Goal: Use online tool/utility: Utilize a website feature to perform a specific function

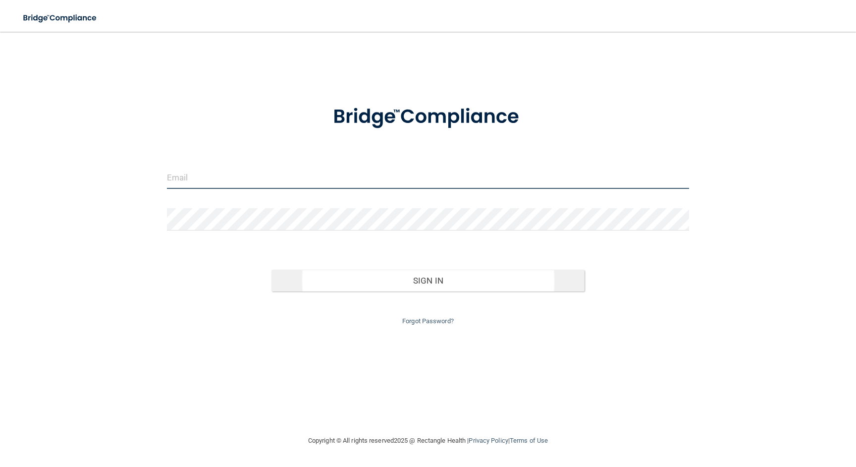
type input "[EMAIL_ADDRESS][DOMAIN_NAME]"
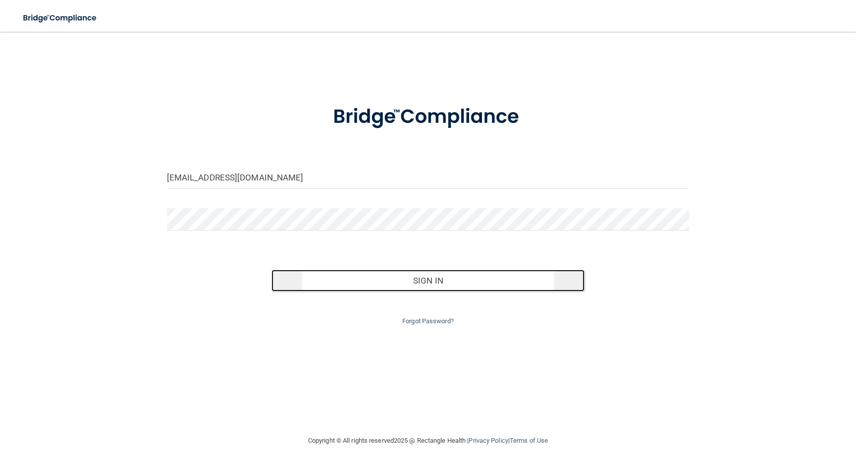
click at [367, 277] on button "Sign In" at bounding box center [429, 281] width 314 height 22
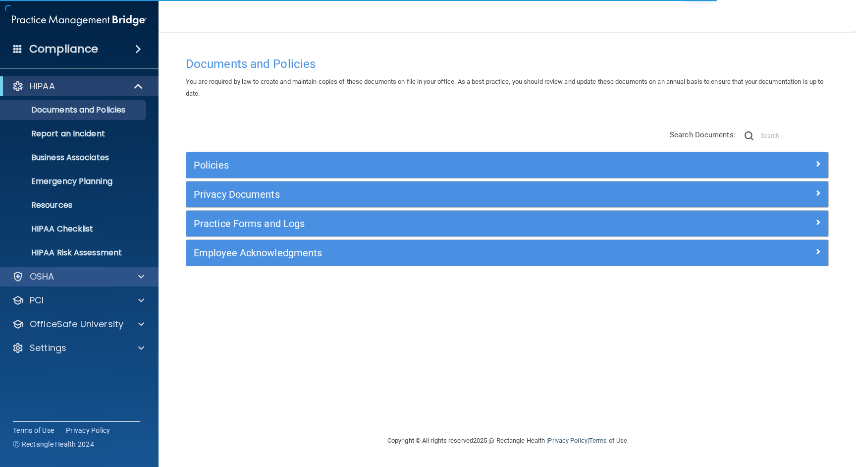
click at [131, 284] on div "OSHA" at bounding box center [79, 277] width 159 height 20
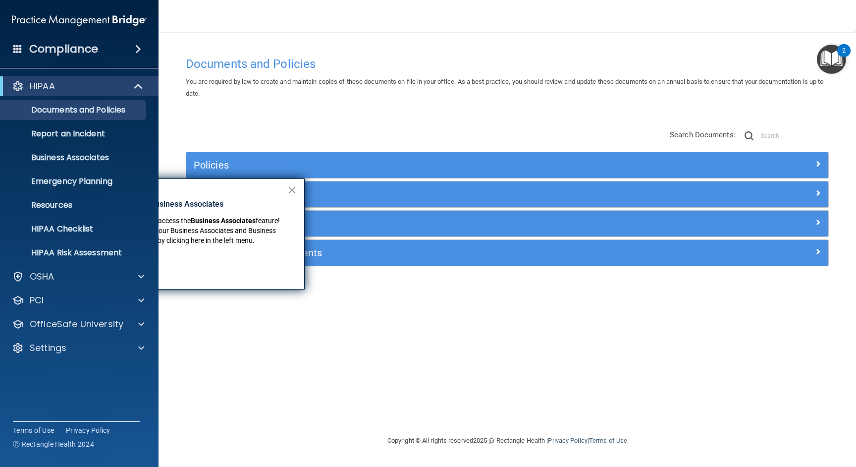
click at [229, 120] on div "Policies Select All (Unselect 0) Unselect All Print Selected (0) Acceptable Use…" at bounding box center [507, 198] width 658 height 158
click at [287, 182] on button "×" at bounding box center [291, 190] width 9 height 16
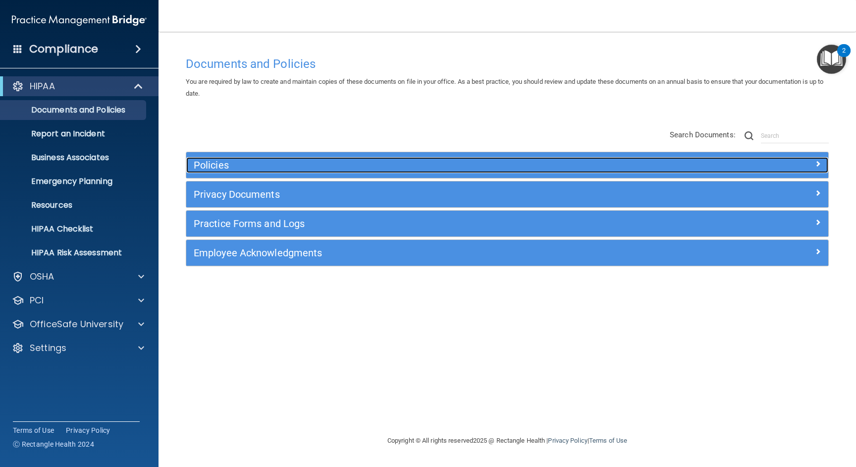
click at [819, 168] on span at bounding box center [818, 164] width 6 height 12
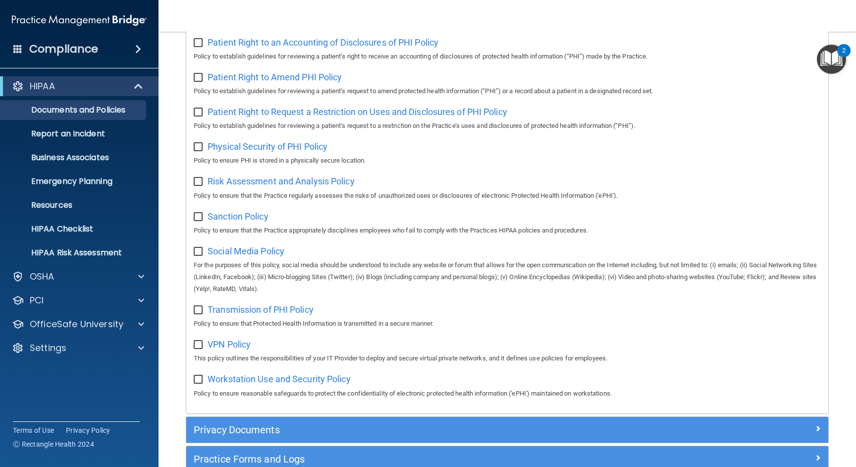
scroll to position [666, 0]
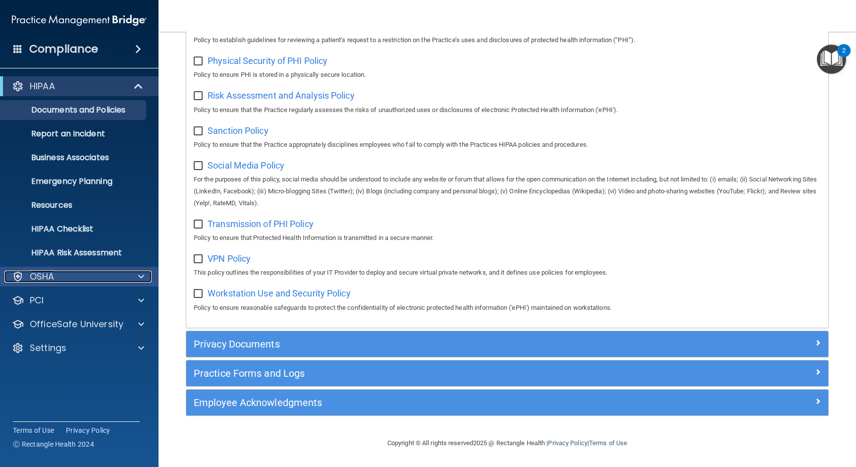
click at [59, 279] on div "OSHA" at bounding box center [65, 277] width 123 height 12
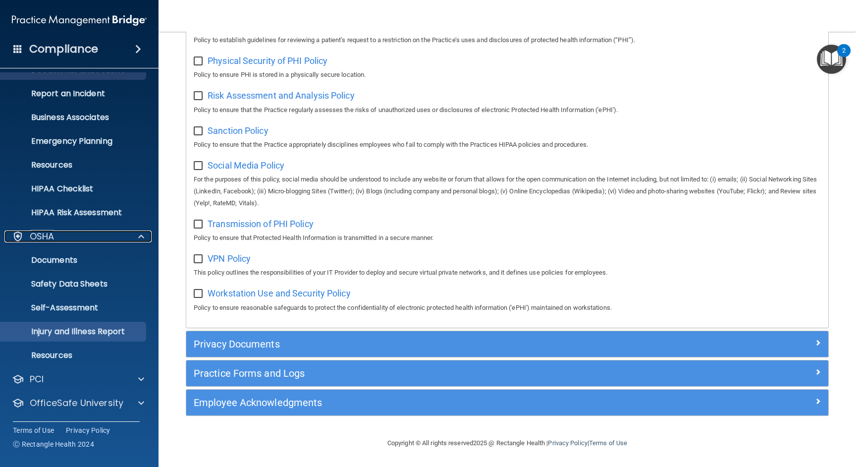
scroll to position [63, 0]
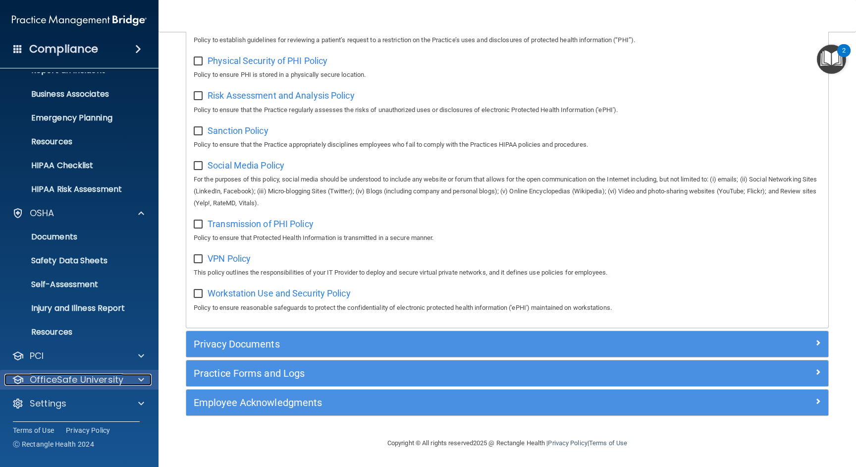
click at [85, 382] on p "OfficeSafe University" at bounding box center [77, 380] width 94 height 12
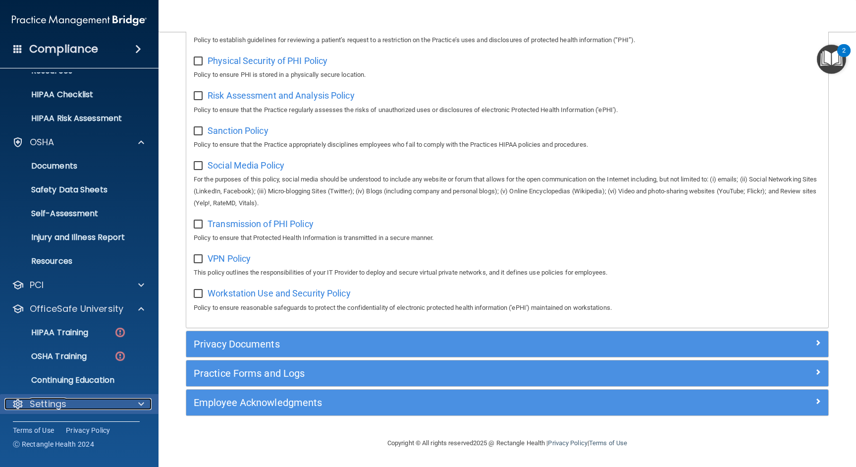
click at [74, 403] on div "Settings" at bounding box center [65, 404] width 123 height 12
click at [86, 331] on p "HIPAA Training" at bounding box center [47, 333] width 82 height 10
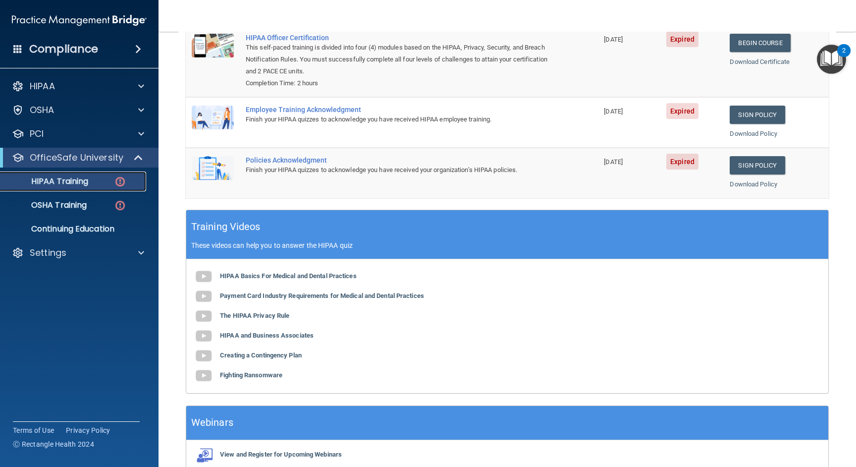
scroll to position [143, 0]
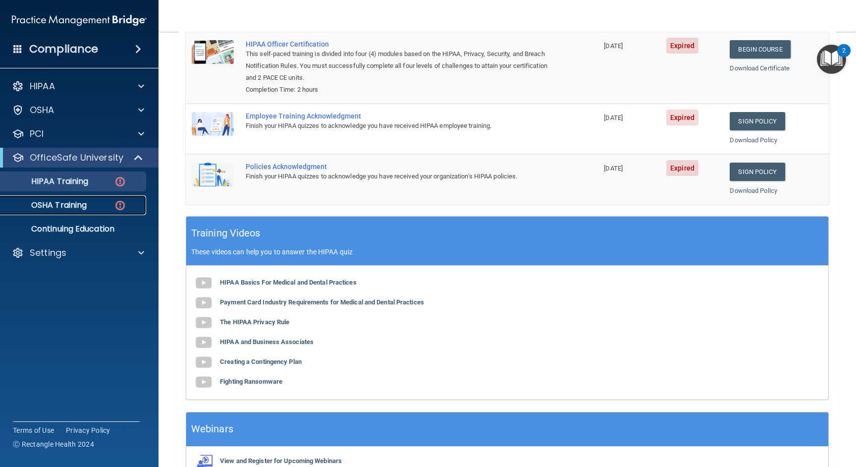
click at [88, 213] on link "OSHA Training" at bounding box center [68, 205] width 156 height 20
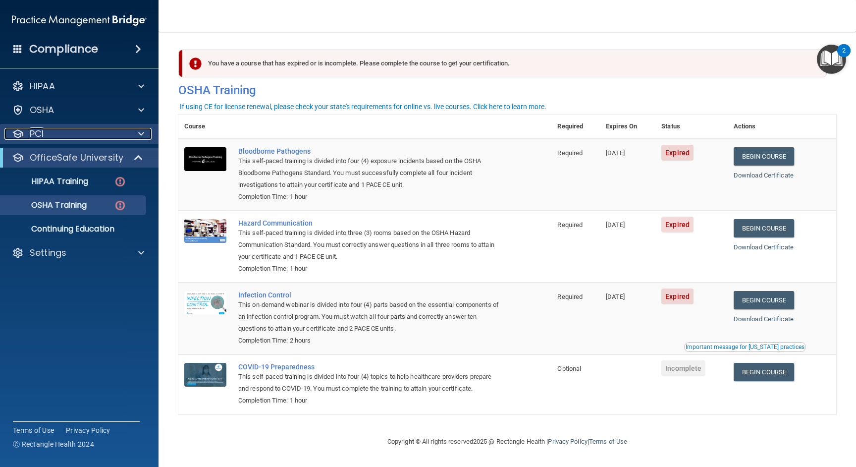
click at [66, 138] on div "PCI" at bounding box center [65, 134] width 123 height 12
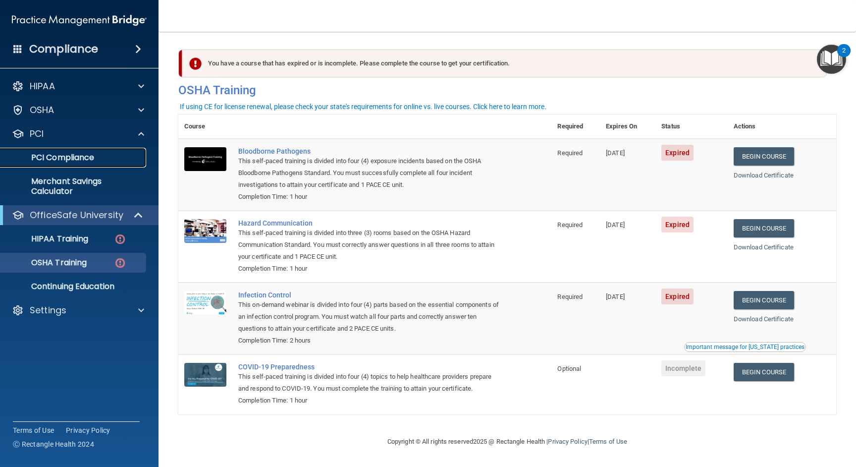
click at [69, 158] on p "PCI Compliance" at bounding box center [73, 158] width 135 height 10
click at [47, 184] on p "Merchant Savings Calculator" at bounding box center [73, 186] width 135 height 20
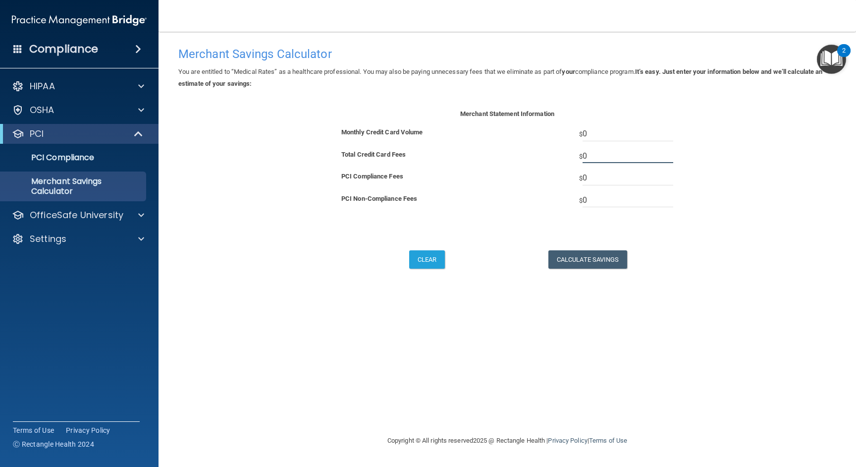
click at [610, 162] on input "0" at bounding box center [628, 156] width 91 height 15
click at [602, 152] on input "0" at bounding box center [628, 156] width 91 height 15
click at [597, 156] on input "01500" at bounding box center [628, 156] width 91 height 15
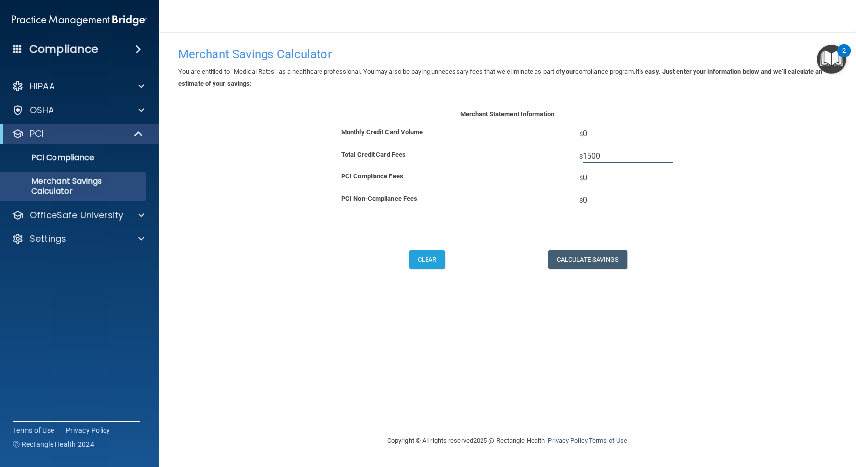
type input "1500"
click at [609, 139] on input "0" at bounding box center [628, 133] width 91 height 15
type input "7"
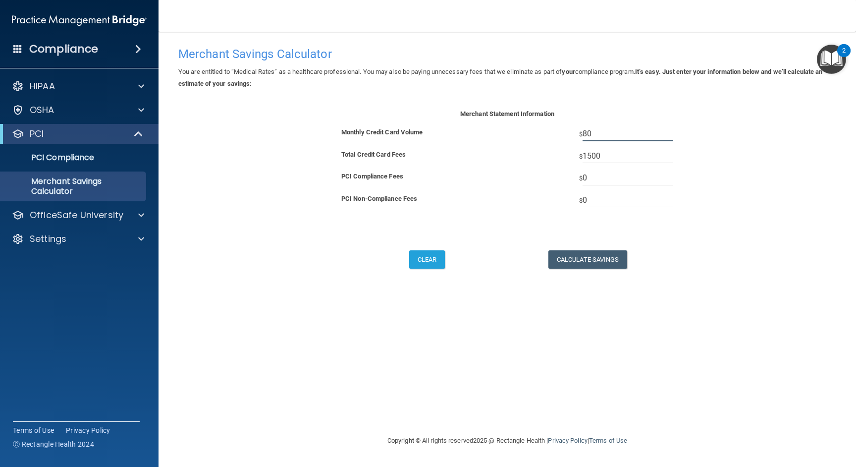
type input "80"
click at [553, 218] on div "Merchant Statement Information Monthly Credit Card Volume $ 80 Total Credit Car…" at bounding box center [508, 167] width 362 height 118
click at [568, 253] on button "Calculate Savings" at bounding box center [587, 259] width 79 height 18
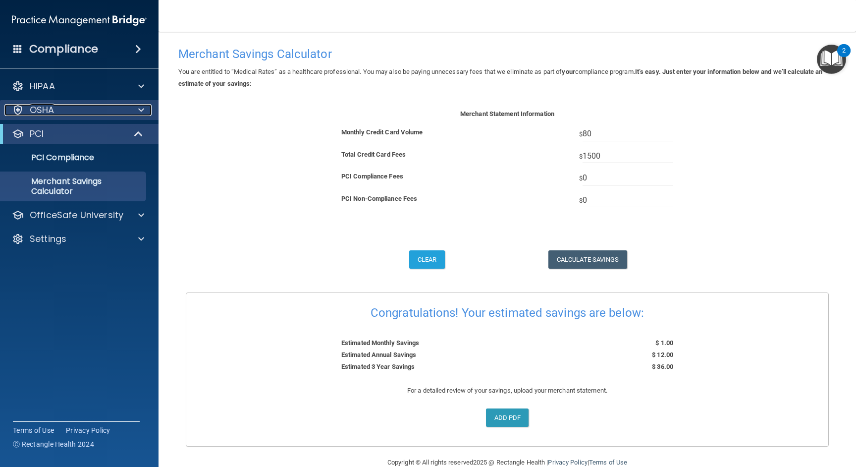
click at [62, 114] on div "OSHA" at bounding box center [65, 110] width 123 height 12
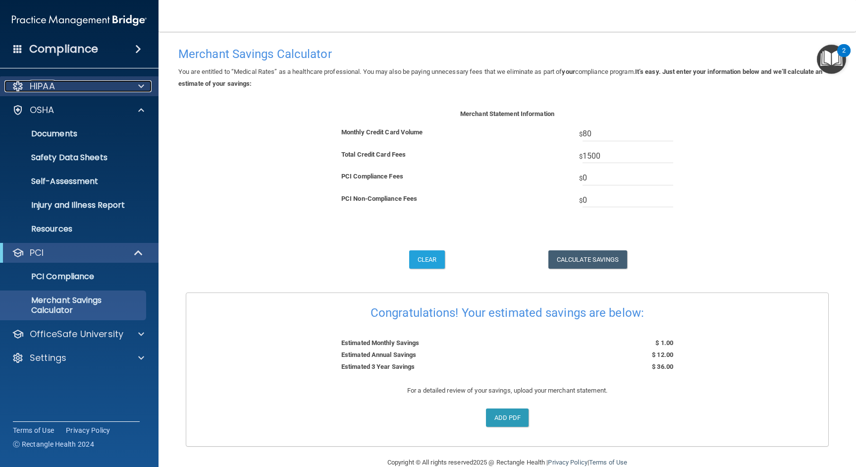
click at [50, 91] on p "HIPAA" at bounding box center [42, 86] width 25 height 12
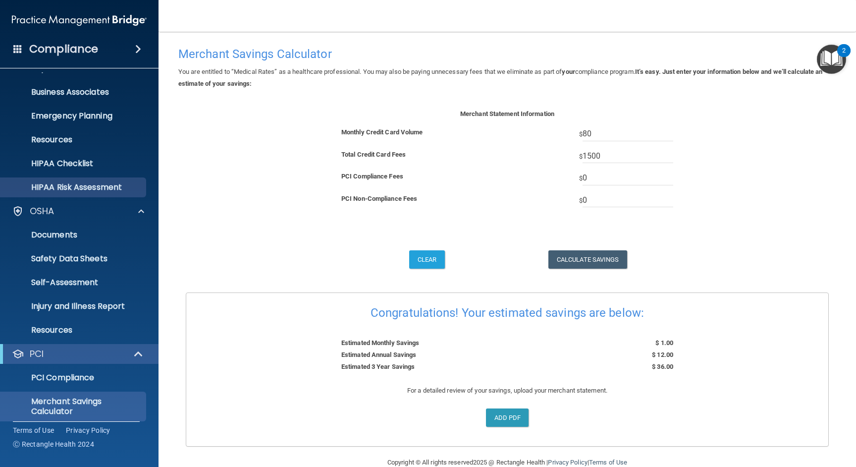
scroll to position [120, 0]
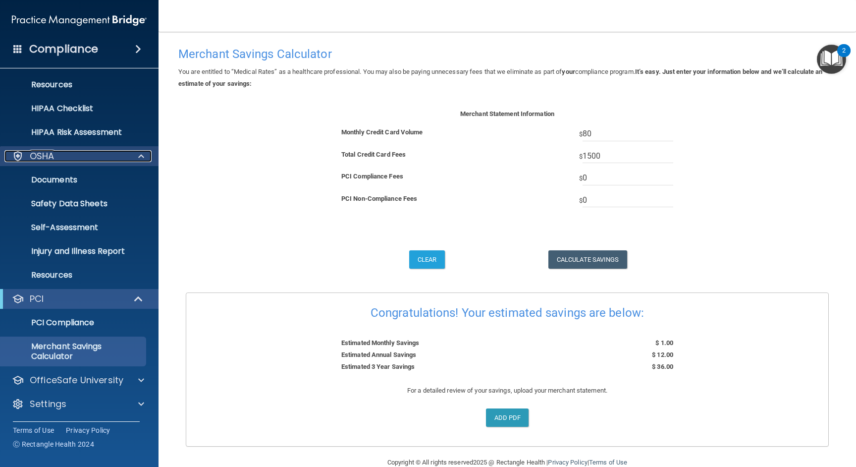
click at [92, 160] on div "OSHA" at bounding box center [65, 156] width 123 height 12
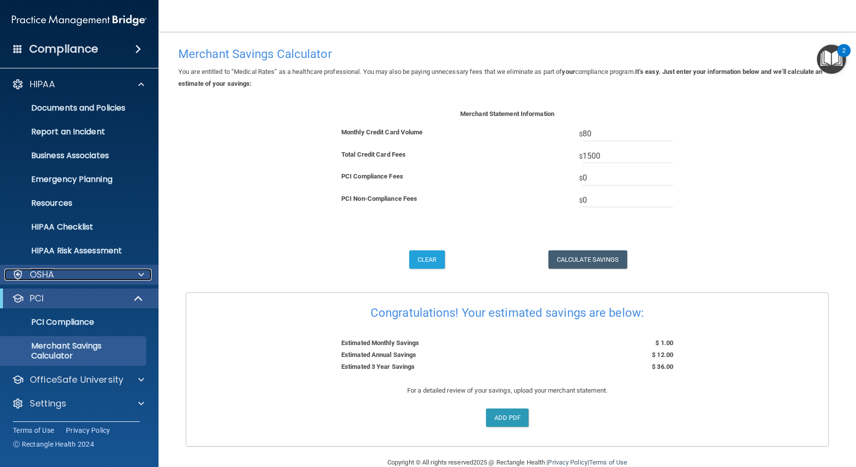
scroll to position [0, 0]
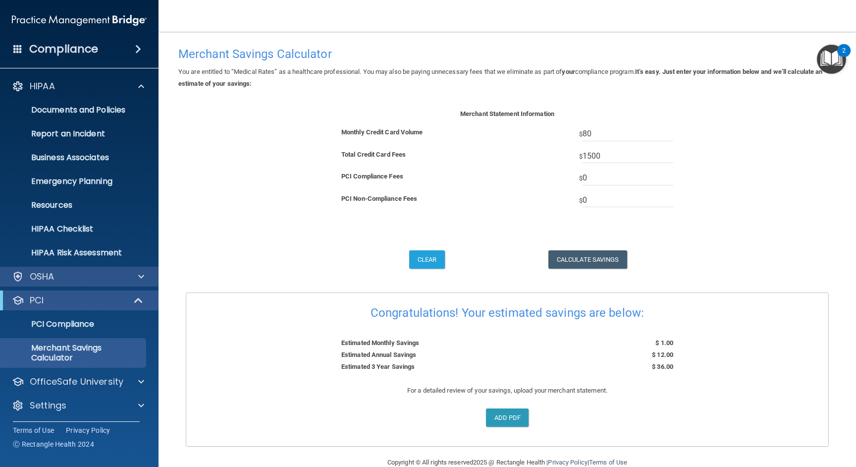
click at [83, 283] on div "OSHA" at bounding box center [79, 277] width 159 height 20
click at [80, 304] on div "PCI" at bounding box center [65, 300] width 122 height 12
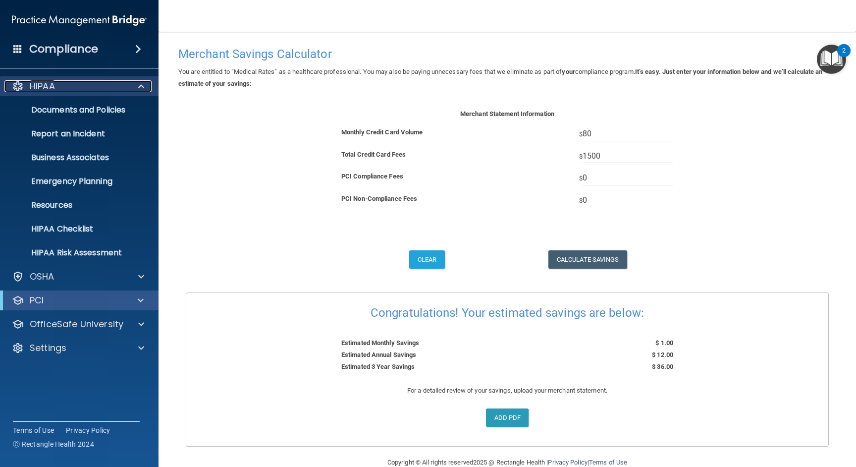
click at [78, 81] on div "HIPAA" at bounding box center [65, 86] width 123 height 12
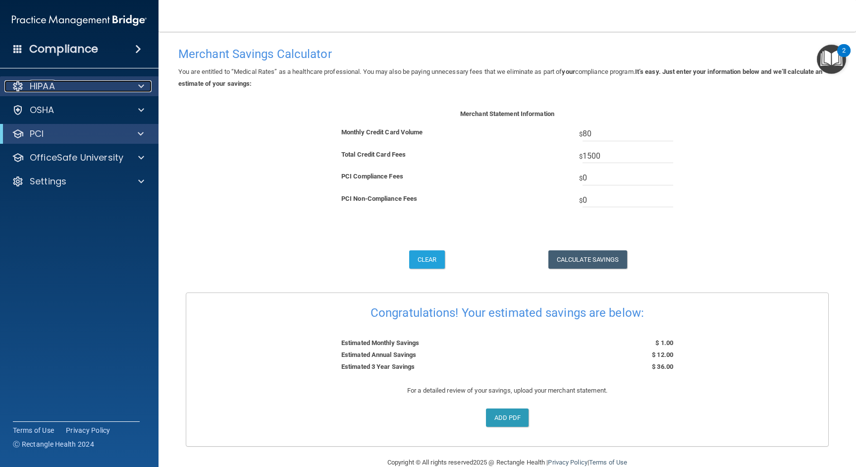
click at [93, 84] on div "HIPAA" at bounding box center [65, 86] width 123 height 12
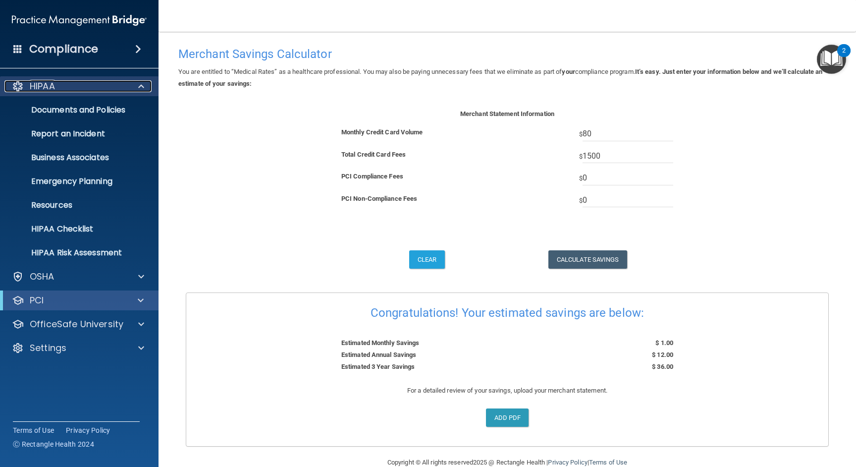
click at [93, 84] on div "HIPAA" at bounding box center [65, 86] width 123 height 12
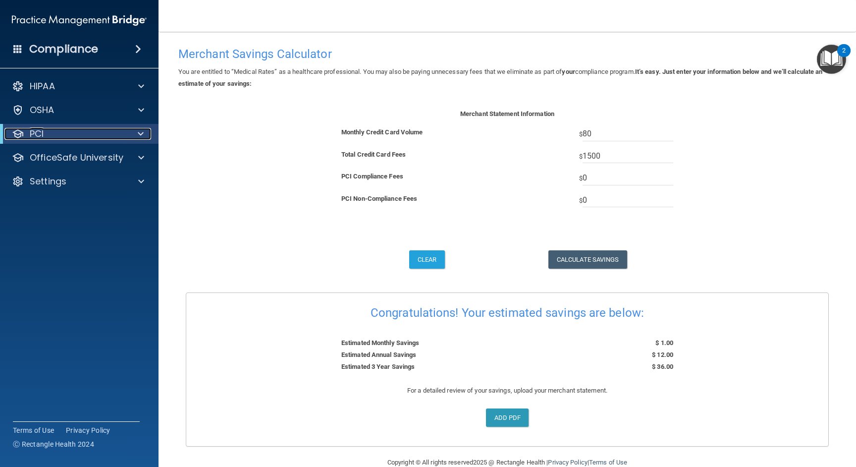
click at [101, 138] on div "PCI" at bounding box center [65, 134] width 122 height 12
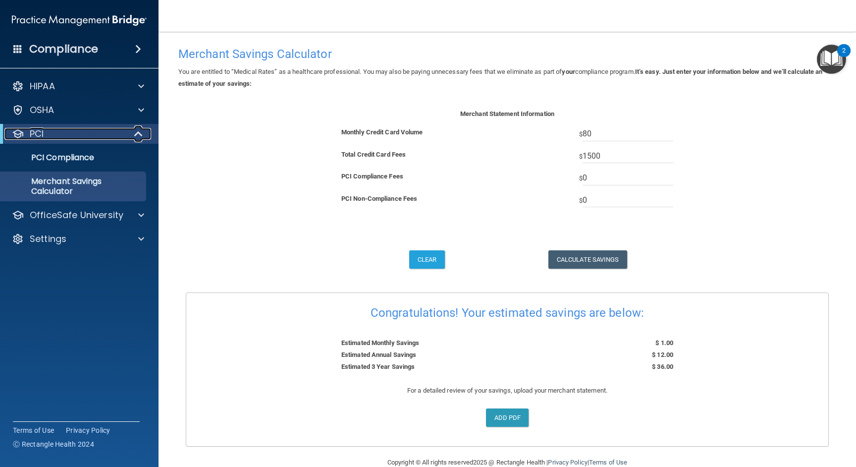
click at [101, 138] on div "PCI" at bounding box center [65, 134] width 122 height 12
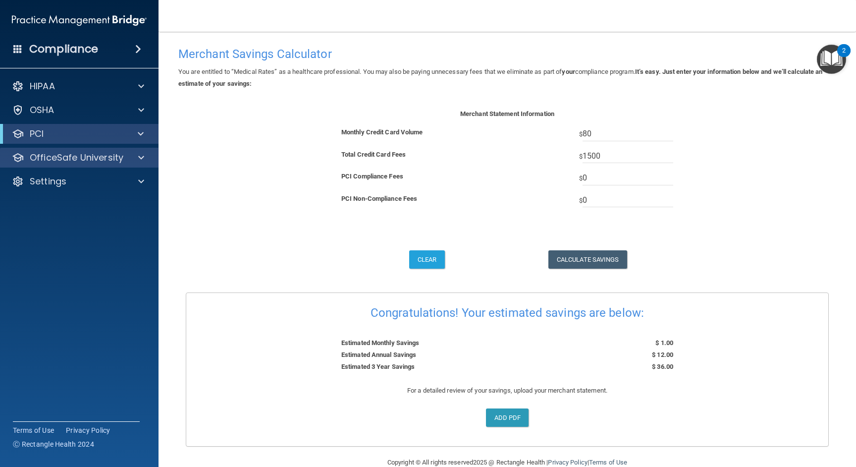
click at [96, 165] on div "OfficeSafe University" at bounding box center [79, 158] width 159 height 20
click at [116, 159] on p "OfficeSafe University" at bounding box center [77, 158] width 94 height 12
click at [40, 163] on p "OfficeSafe University" at bounding box center [77, 158] width 94 height 12
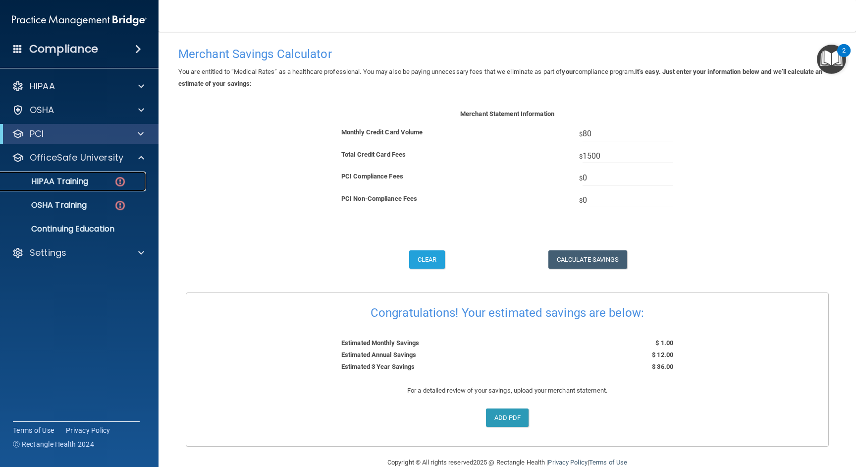
click at [45, 183] on p "HIPAA Training" at bounding box center [47, 181] width 82 height 10
